Goal: Book appointment/travel/reservation

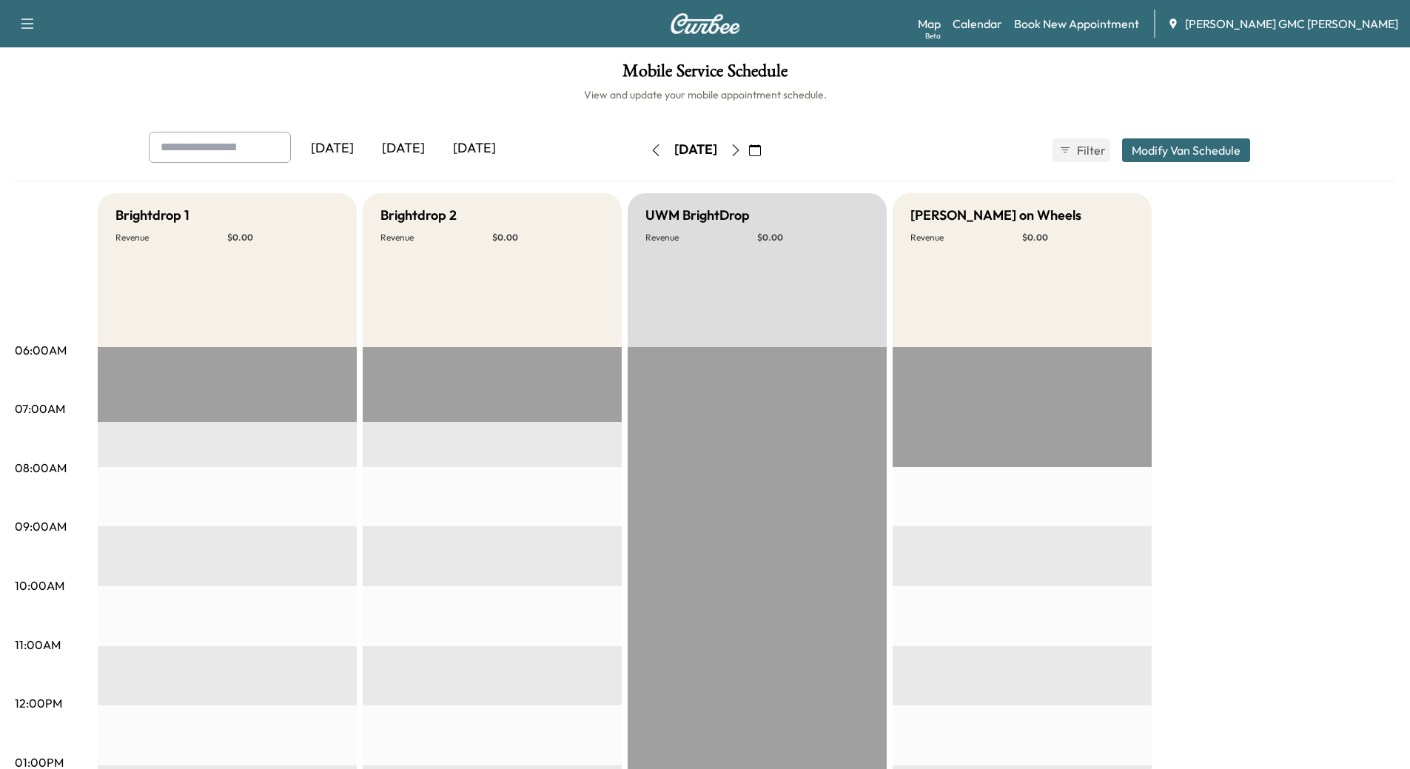
click at [411, 150] on div "[DATE]" at bounding box center [403, 149] width 71 height 34
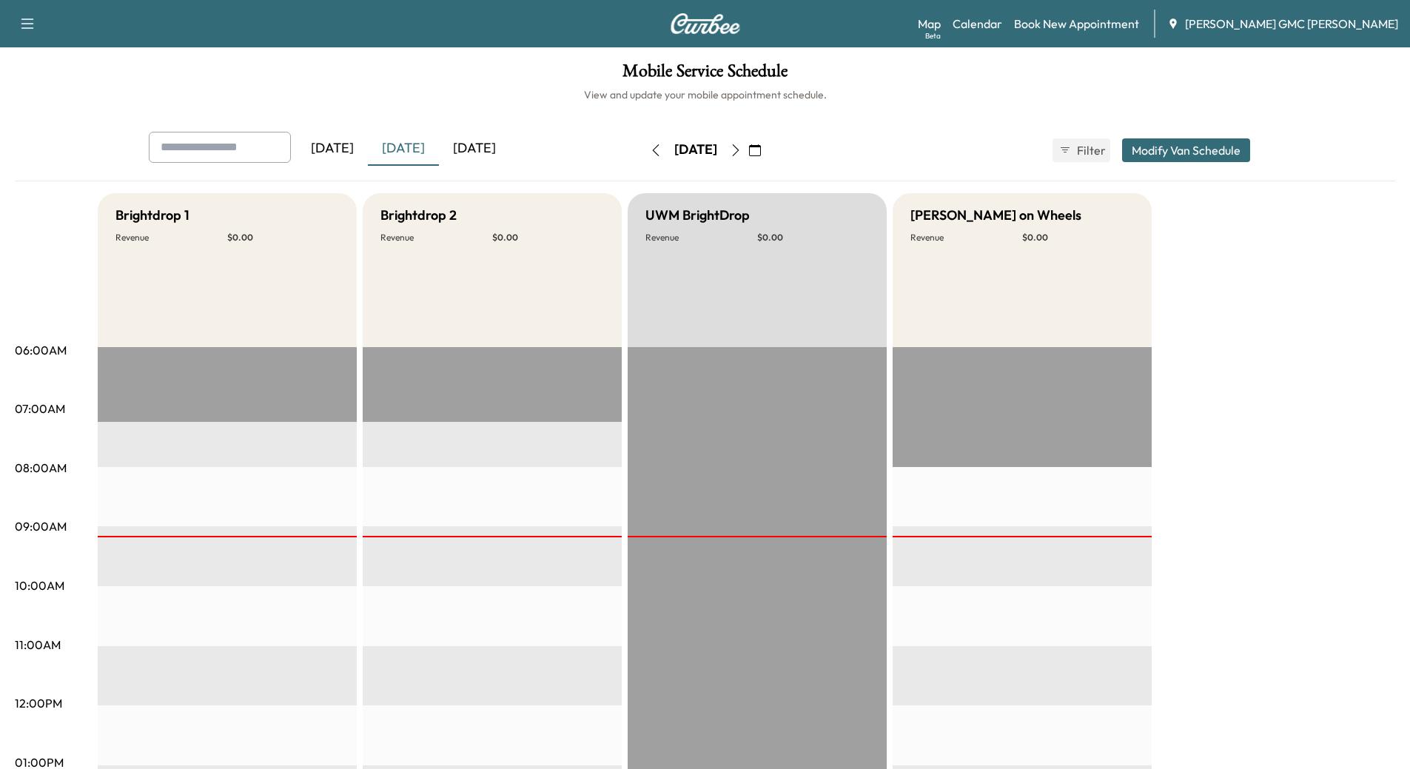
click at [483, 146] on div "[DATE]" at bounding box center [474, 149] width 71 height 34
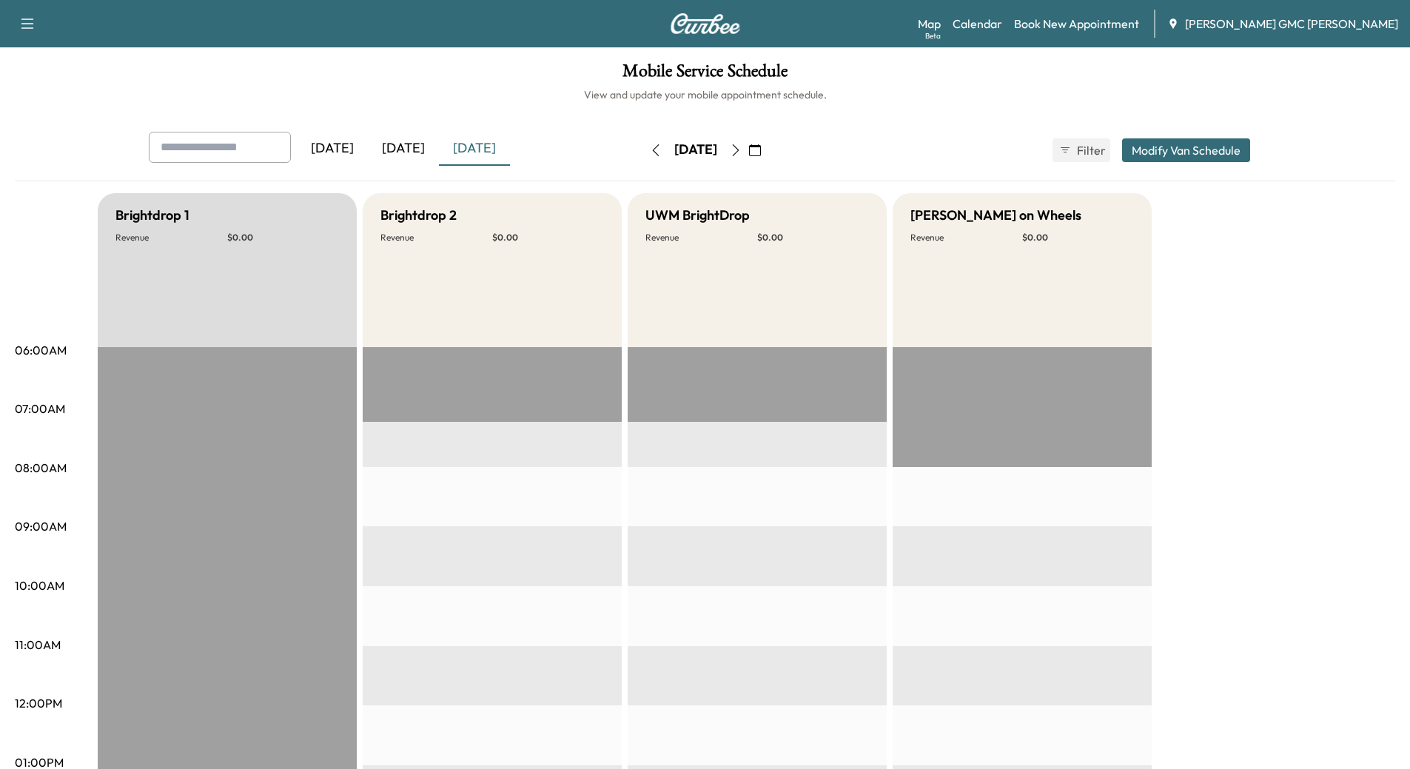
click at [424, 148] on div "[DATE]" at bounding box center [403, 149] width 71 height 34
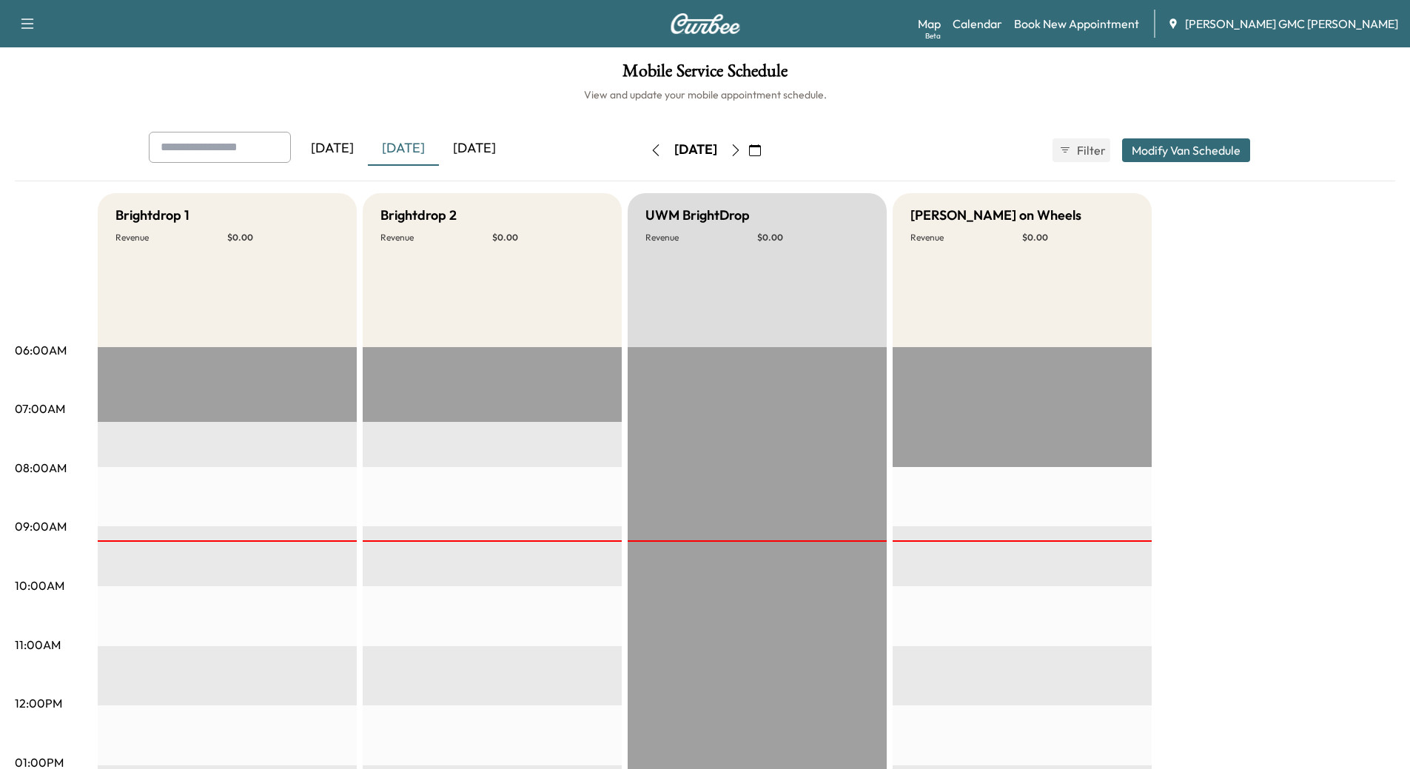
click at [478, 145] on div "[DATE]" at bounding box center [474, 149] width 71 height 34
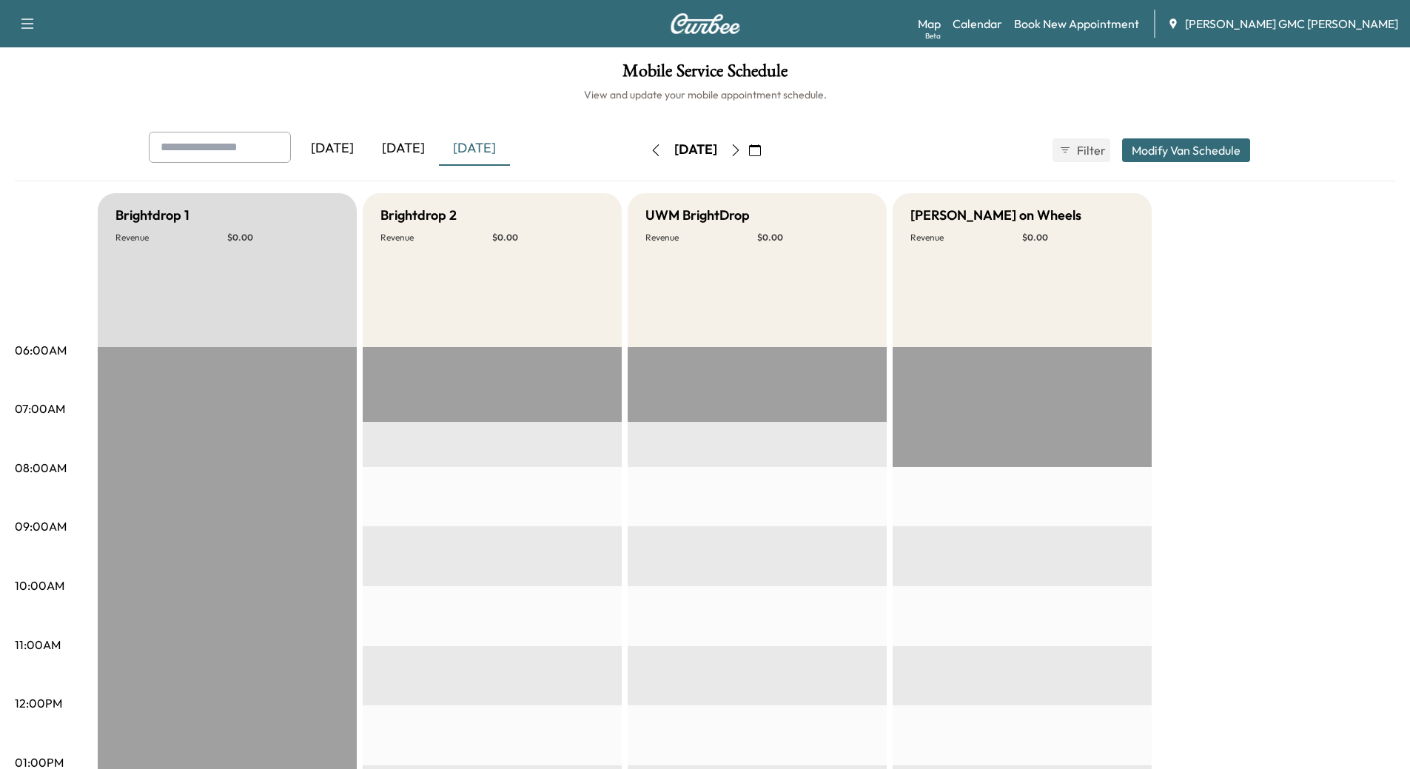
drag, startPoint x: 797, startPoint y: 151, endPoint x: 791, endPoint y: 219, distance: 68.3
click at [761, 152] on icon "button" at bounding box center [755, 150] width 12 height 12
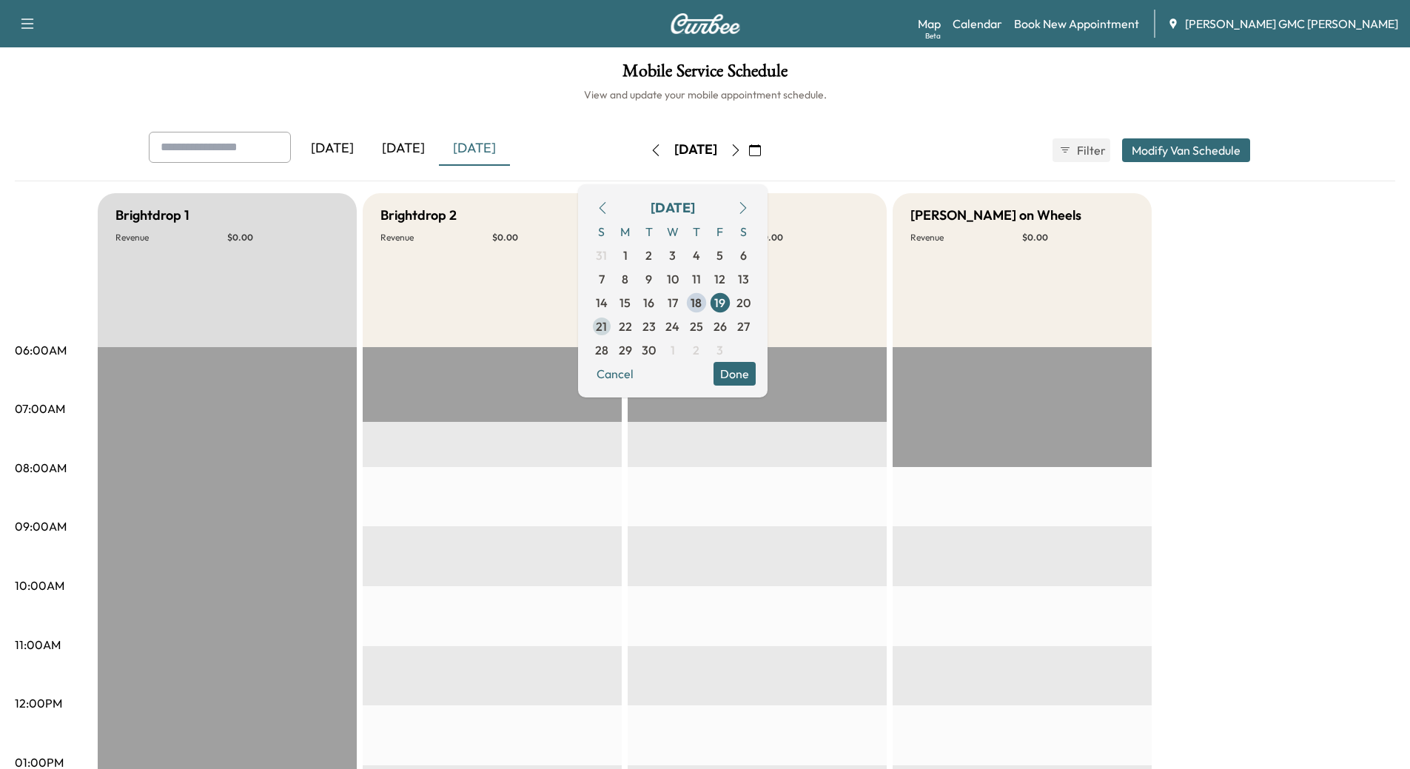
click at [637, 330] on span "22" at bounding box center [626, 327] width 24 height 24
